Goal: Information Seeking & Learning: Check status

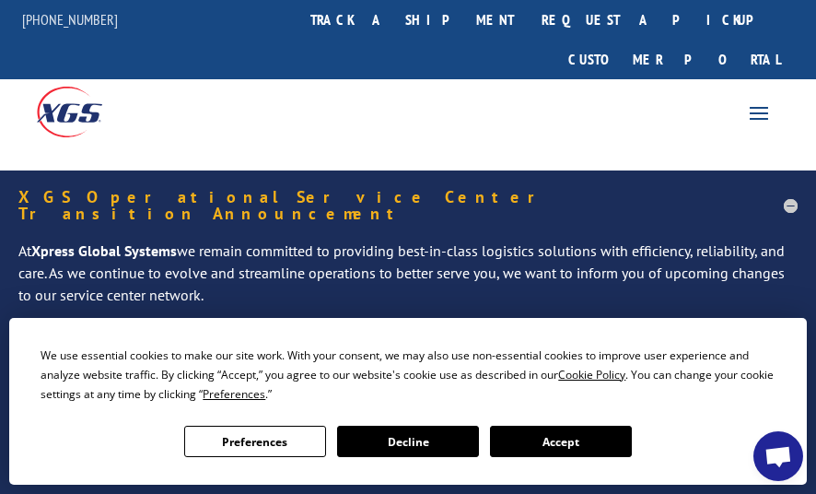
click at [520, 451] on button "Accept" at bounding box center [561, 440] width 142 height 31
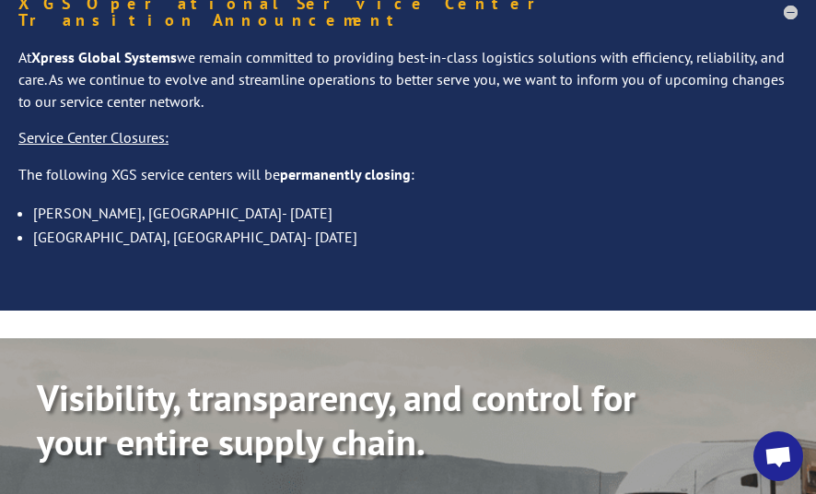
scroll to position [192, 0]
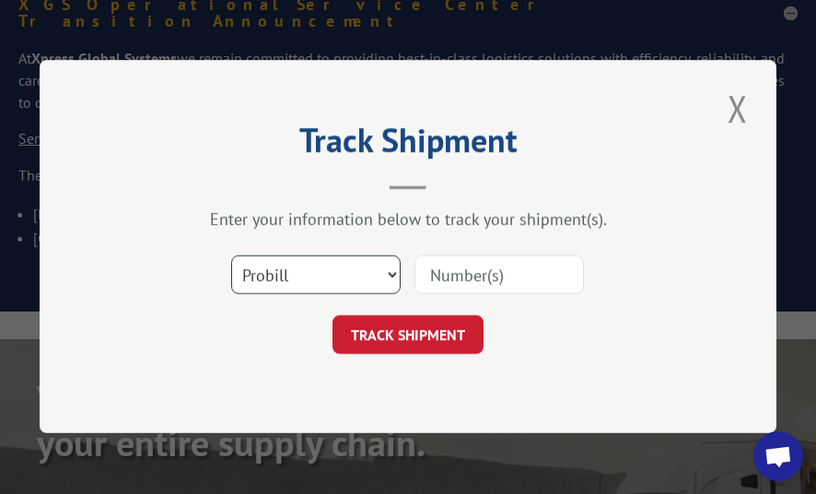
click at [398, 274] on select "Select category... Probill BOL PO" at bounding box center [315, 275] width 169 height 39
click at [430, 276] on input at bounding box center [498, 275] width 169 height 39
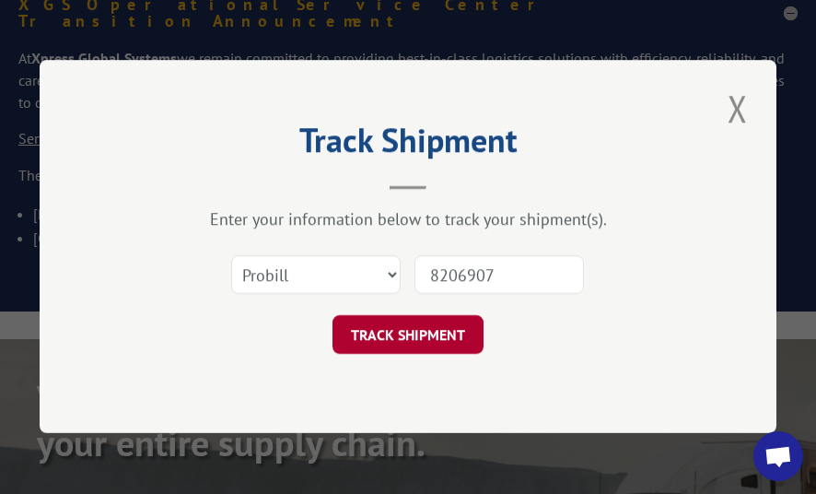
type input "8206907"
click at [423, 329] on button "TRACK SHIPMENT" at bounding box center [407, 335] width 151 height 39
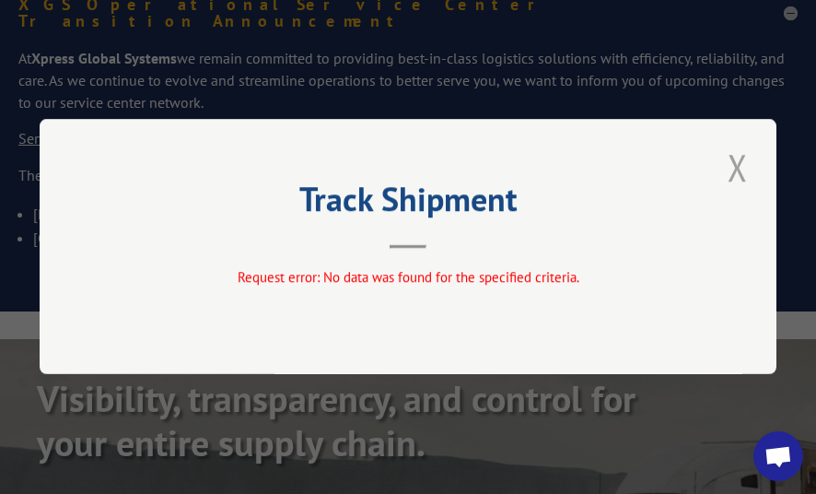
click at [746, 175] on button "Close modal" at bounding box center [737, 167] width 31 height 51
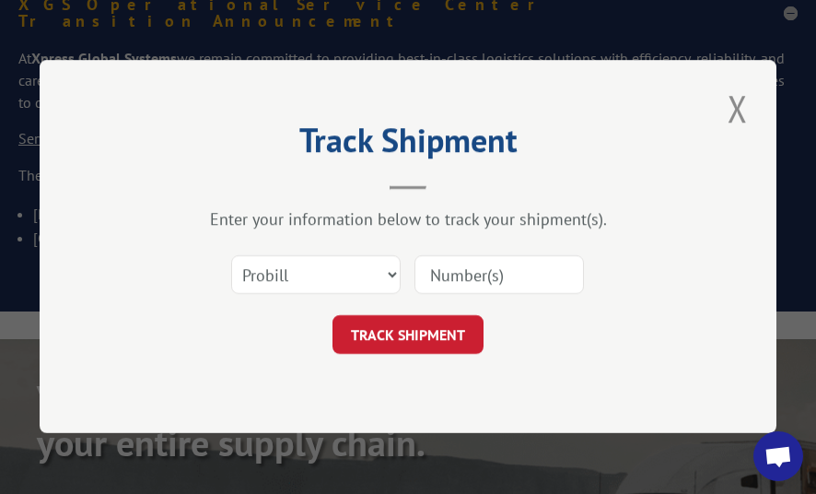
click at [459, 276] on input at bounding box center [498, 275] width 169 height 39
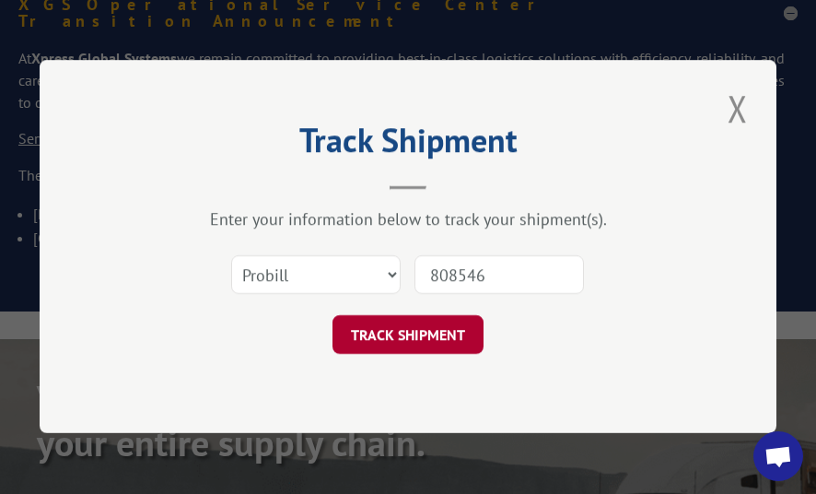
type input "808546"
click at [387, 339] on button "TRACK SHIPMENT" at bounding box center [407, 335] width 151 height 39
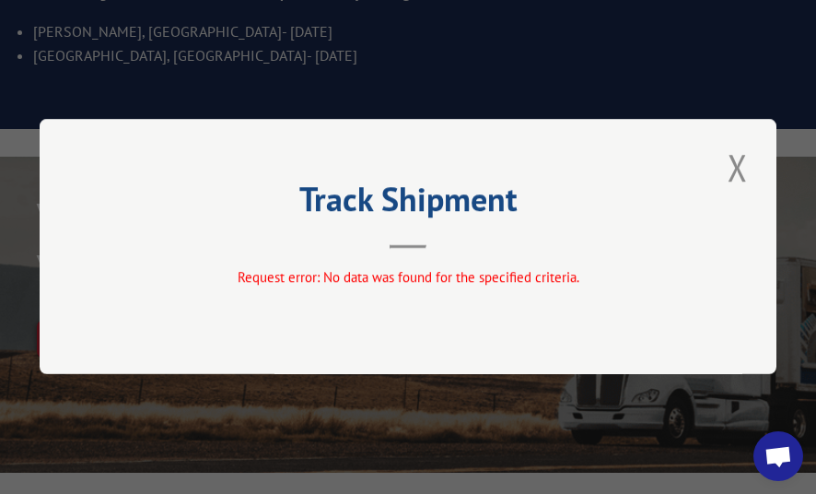
scroll to position [376, 0]
click at [742, 178] on button "Close modal" at bounding box center [737, 167] width 31 height 51
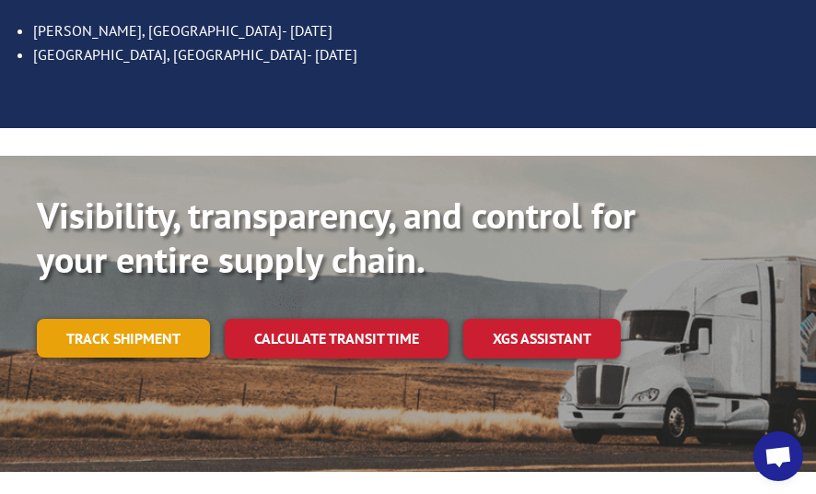
click at [161, 319] on link "Track shipment" at bounding box center [123, 338] width 173 height 39
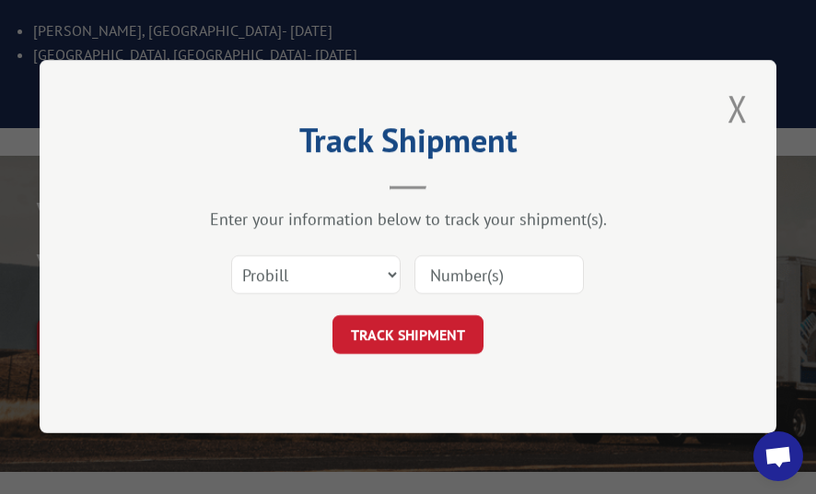
click at [468, 273] on input at bounding box center [498, 275] width 169 height 39
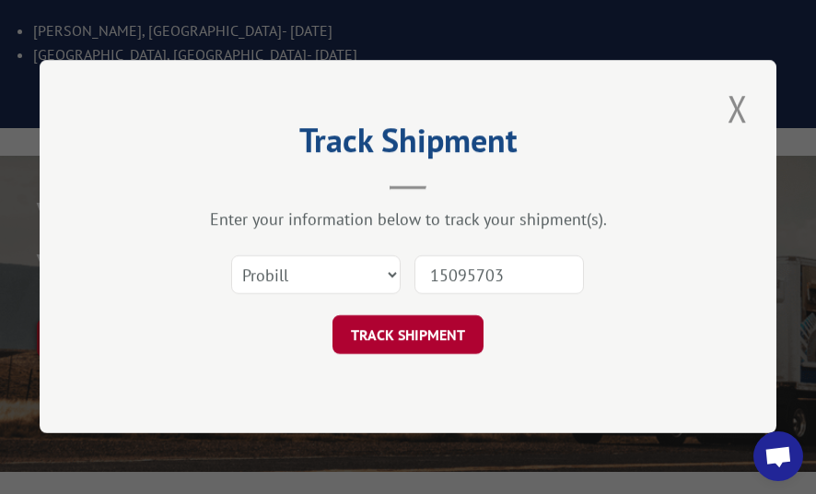
type input "15095703"
click at [443, 325] on button "TRACK SHIPMENT" at bounding box center [407, 335] width 151 height 39
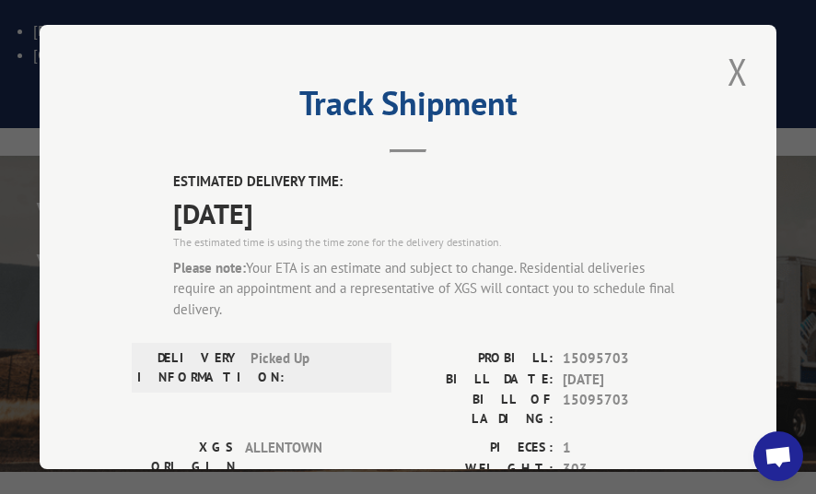
scroll to position [1, 0]
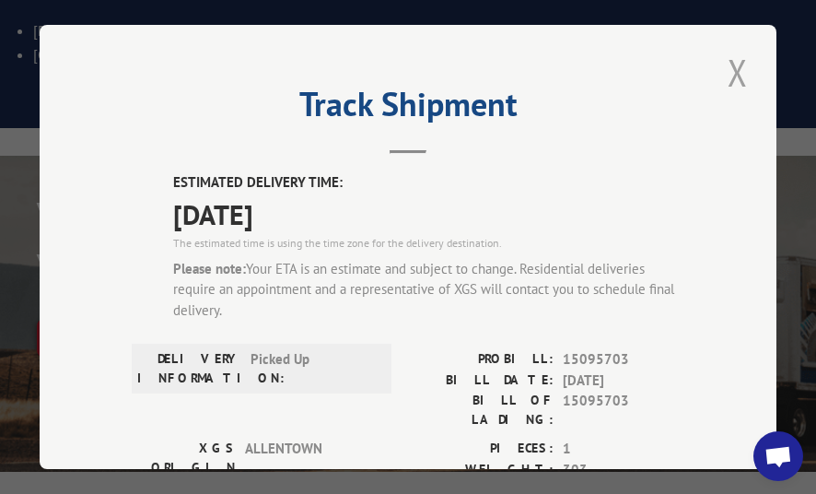
click at [722, 77] on button "Close modal" at bounding box center [737, 72] width 31 height 51
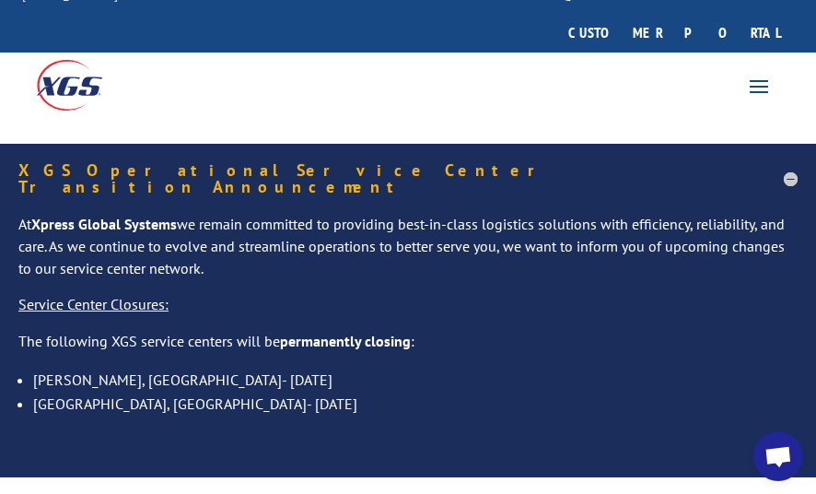
scroll to position [0, 0]
